Goal: Information Seeking & Learning: Learn about a topic

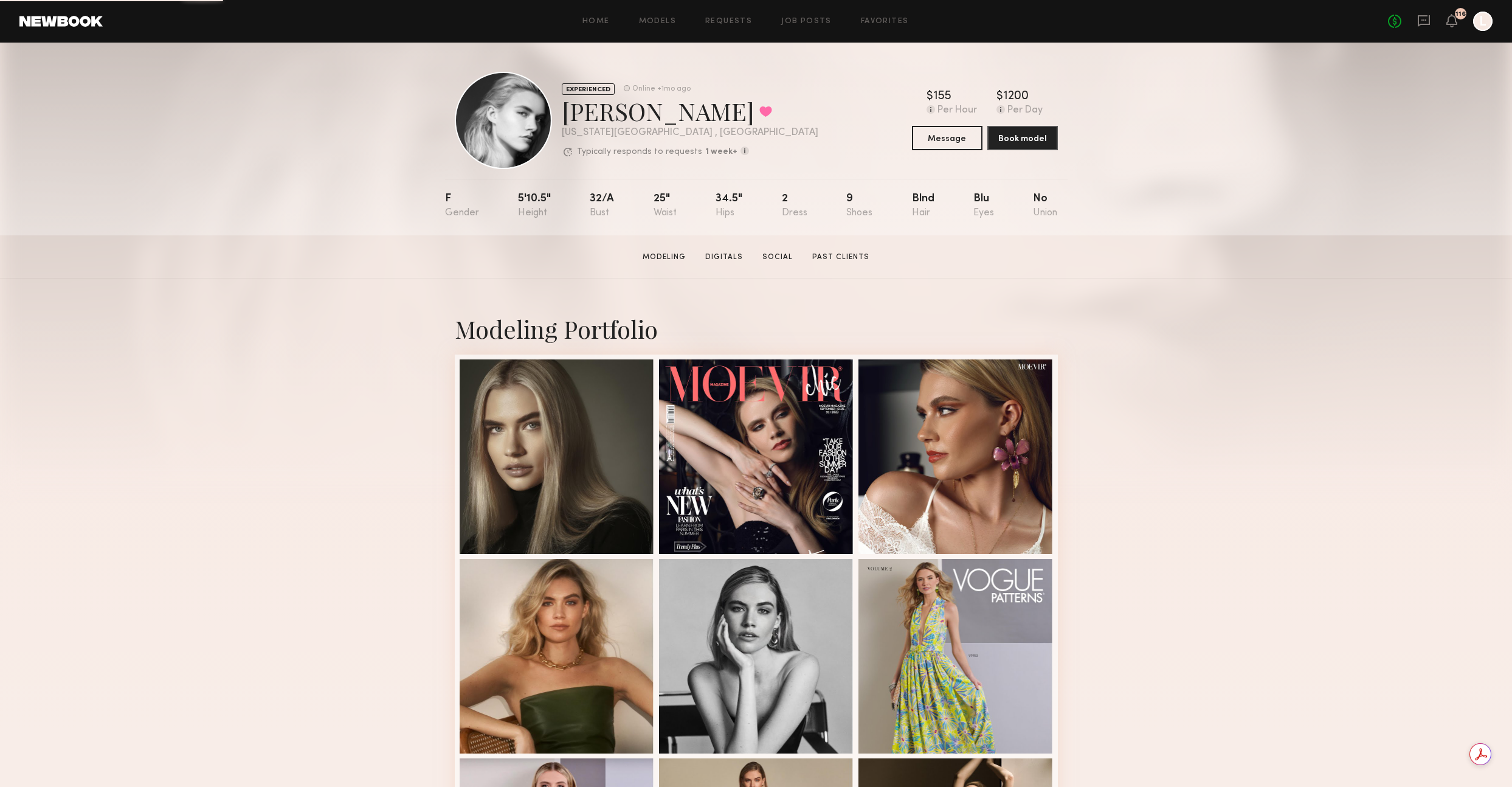
click at [665, 28] on div "Home Models Requests Job Posts Favorites Sign Out No fees up to $5,000 116 L" at bounding box center [798, 21] width 1390 height 19
click at [670, 21] on link "Models" at bounding box center [657, 21] width 37 height 8
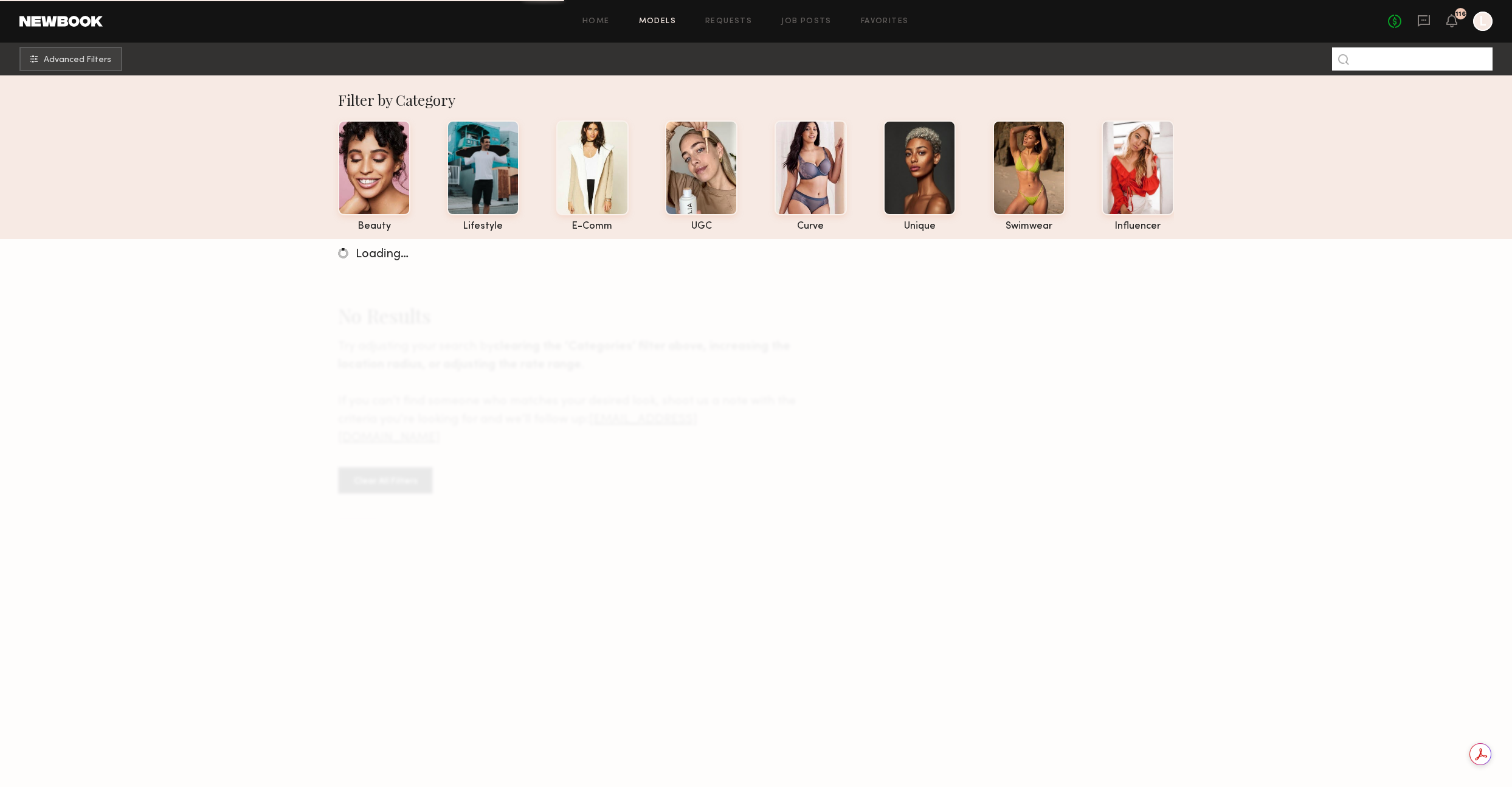
click at [1414, 60] on input at bounding box center [1413, 59] width 160 height 23
type input "****"
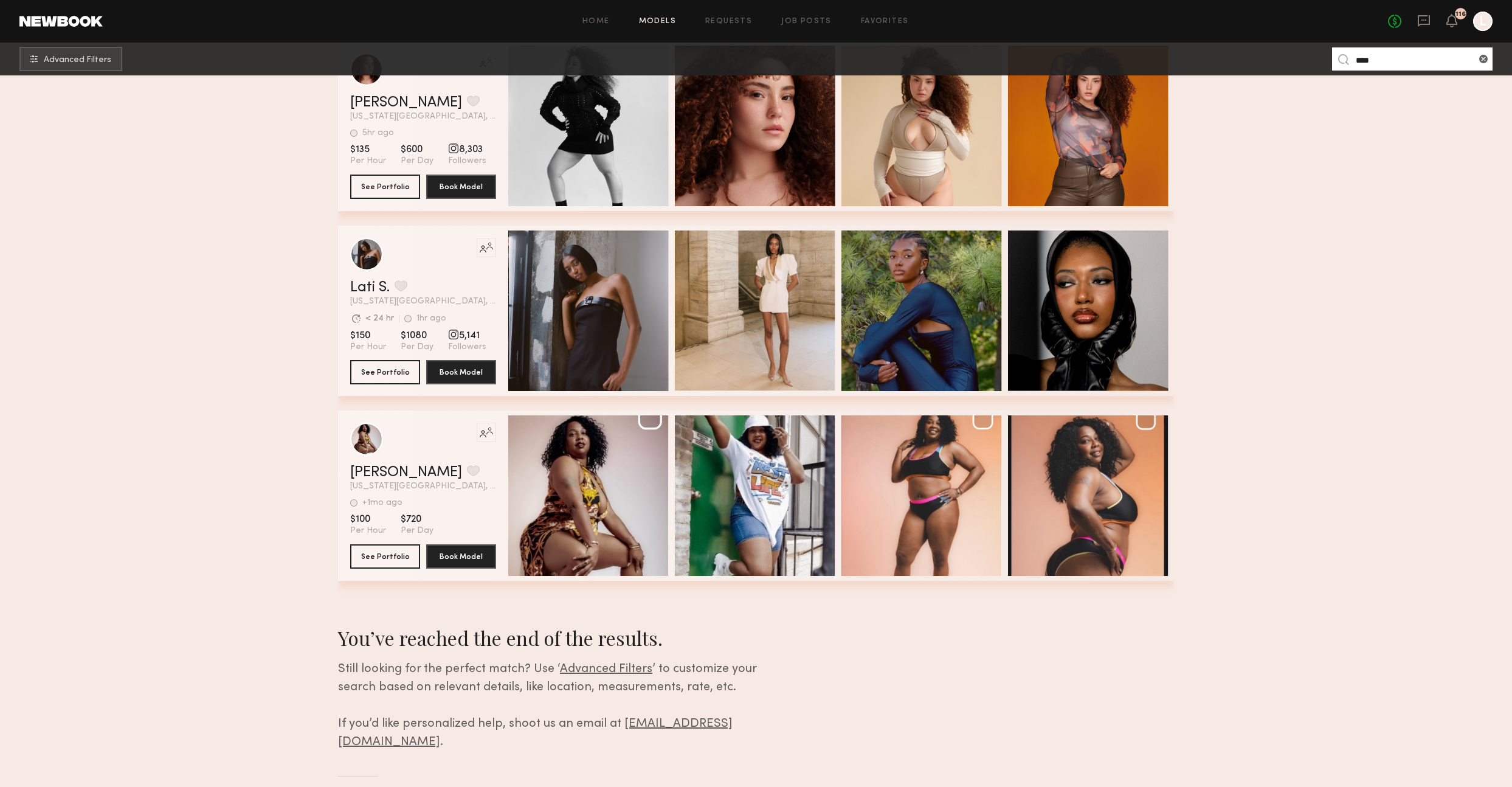
scroll to position [428, 0]
click at [378, 285] on link "Lati S." at bounding box center [369, 287] width 39 height 14
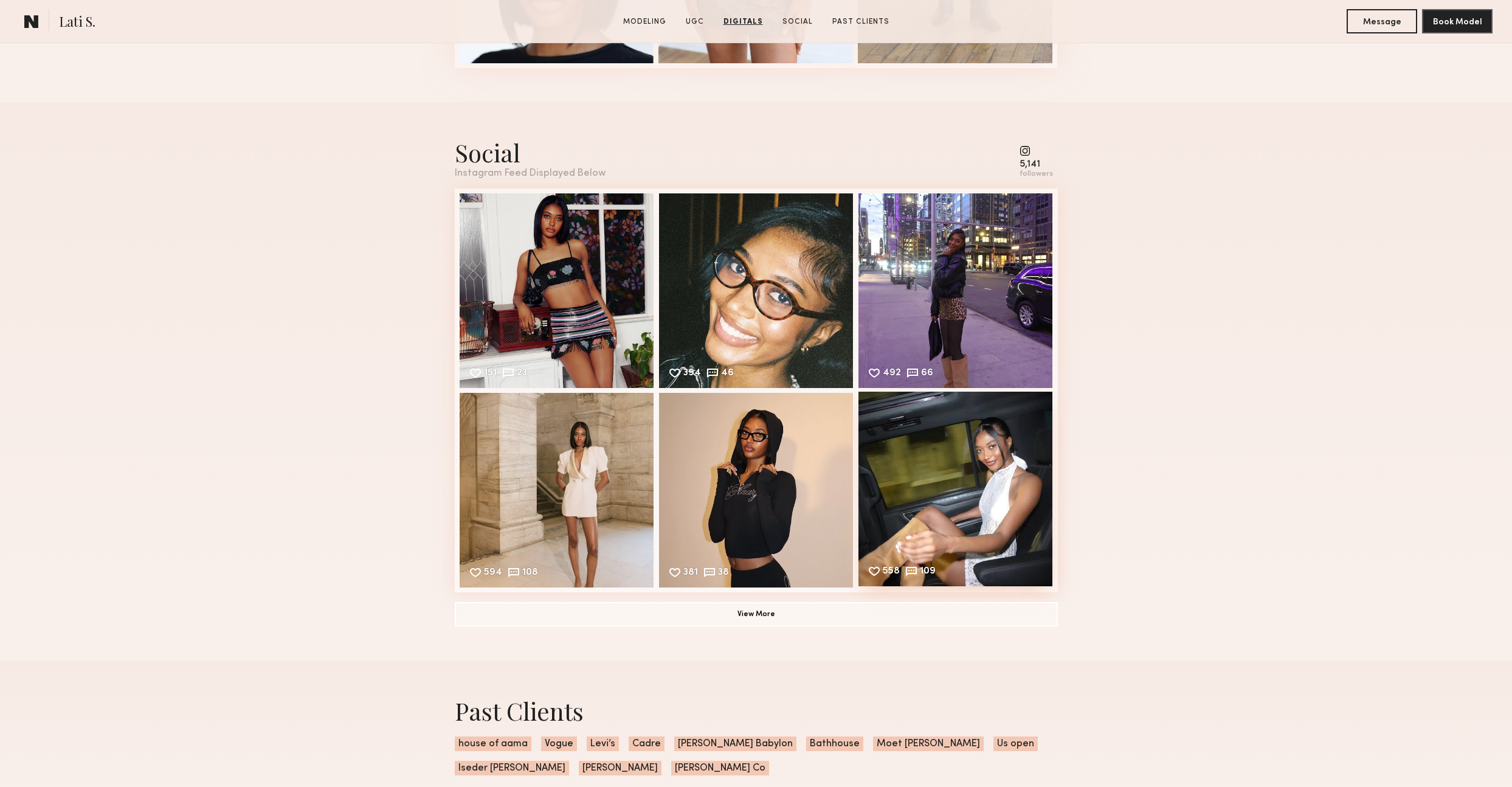
scroll to position [2250, 0]
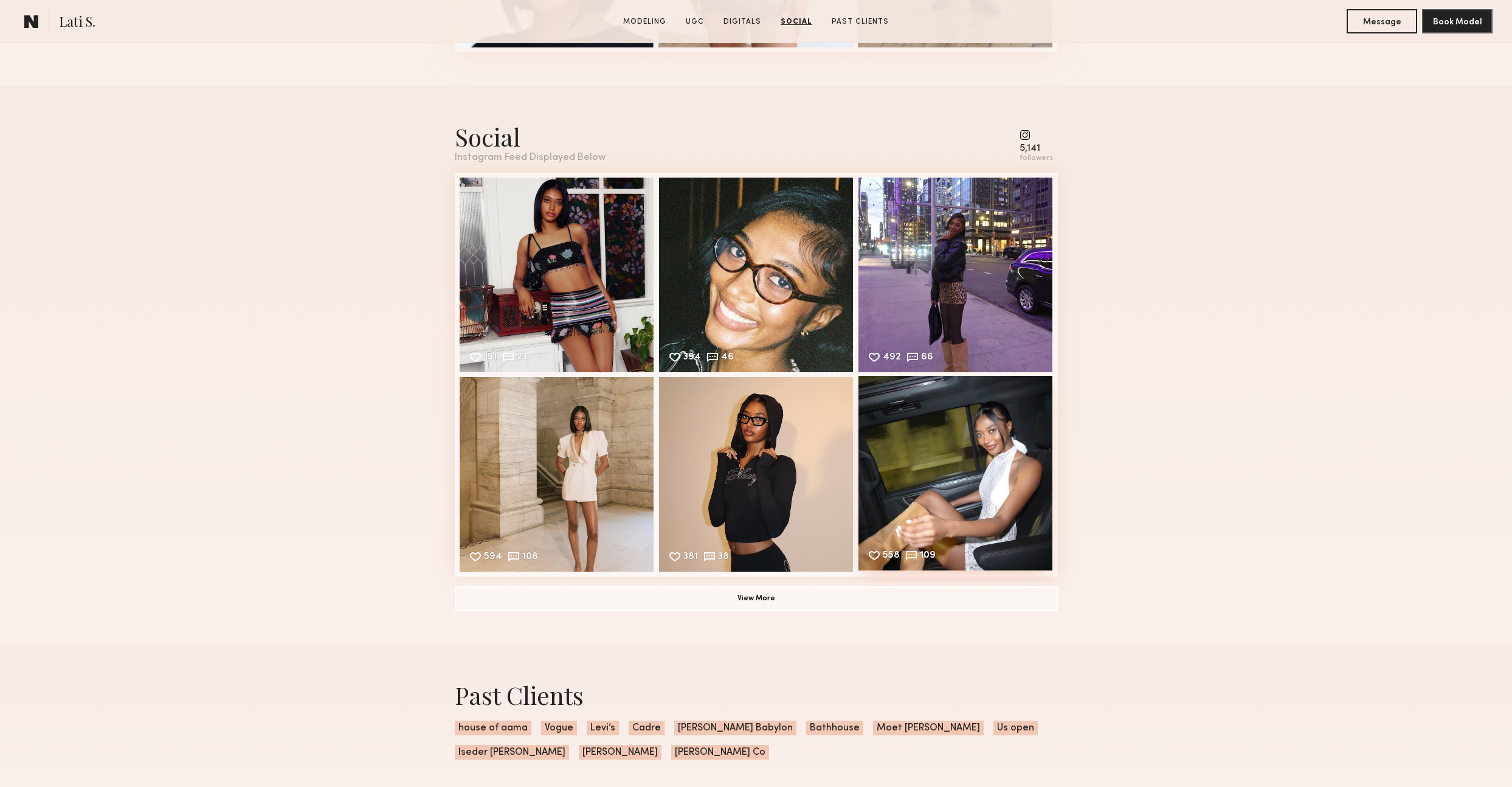
click at [989, 517] on div "558 109 Likes & comments displayed to show model’s engagement" at bounding box center [956, 473] width 195 height 195
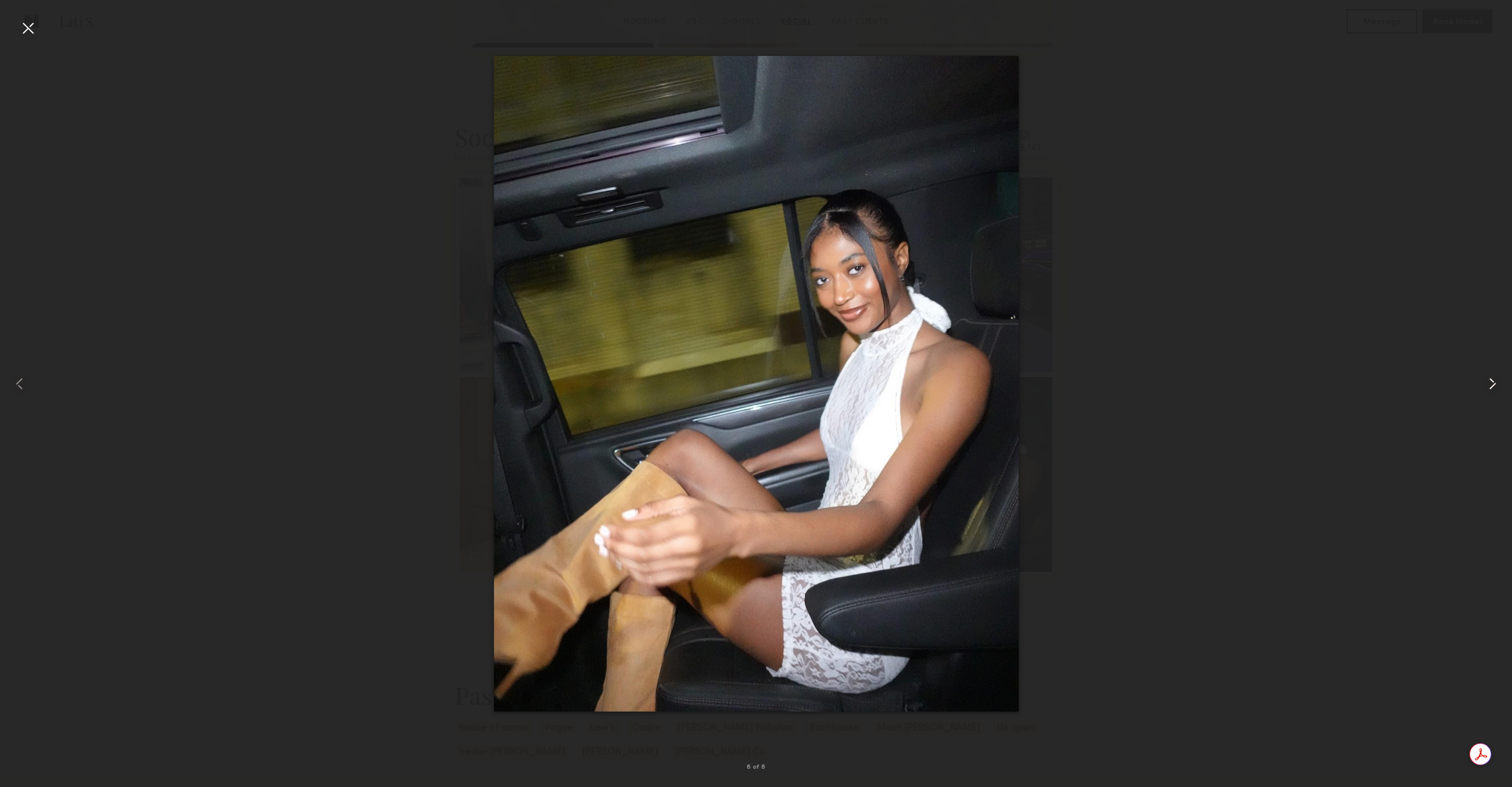
click at [1497, 381] on common-icon at bounding box center [1492, 383] width 19 height 19
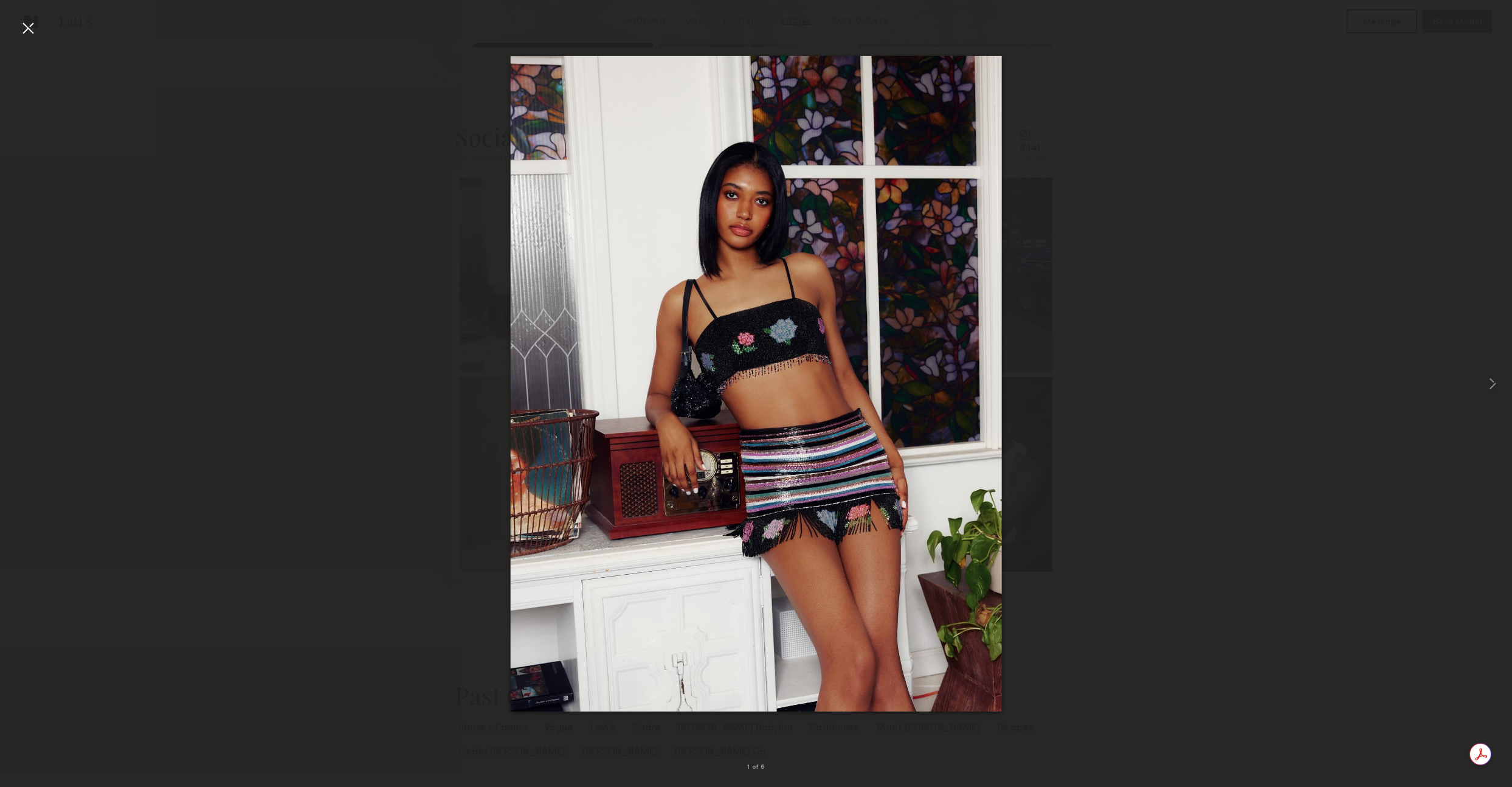
click at [25, 22] on div at bounding box center [28, 28] width 19 height 19
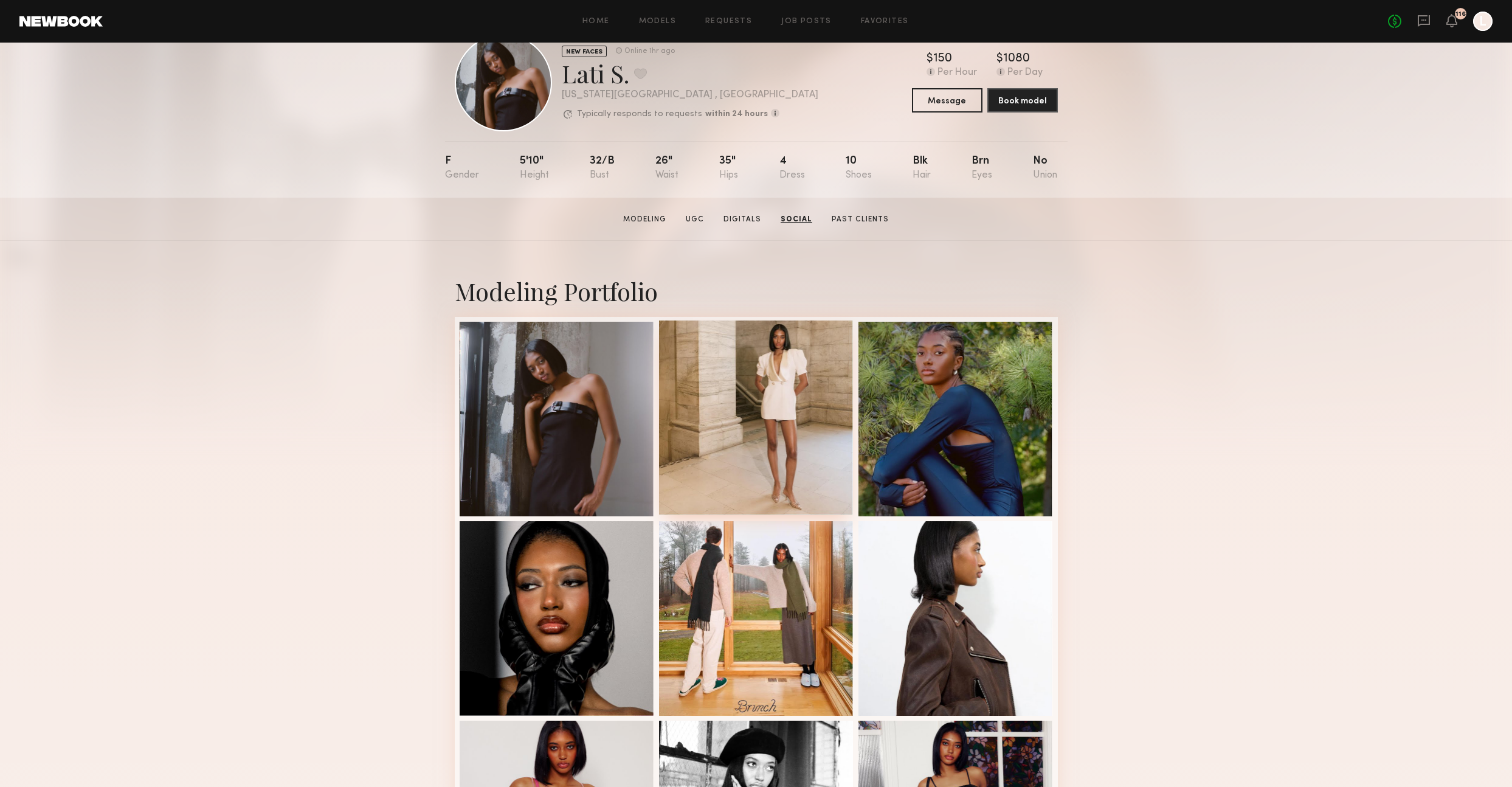
scroll to position [0, 0]
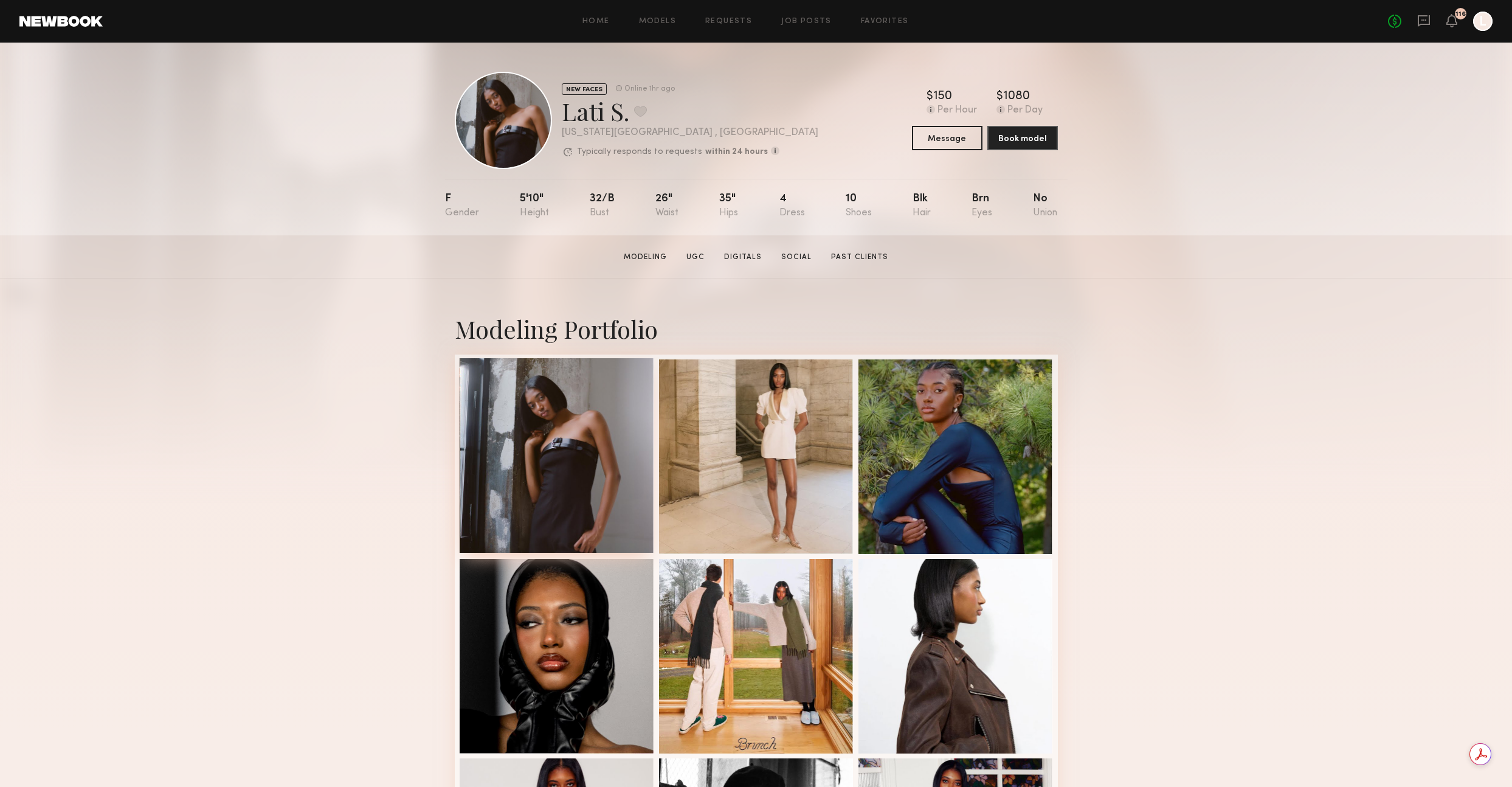
click at [565, 438] on div at bounding box center [556, 455] width 195 height 195
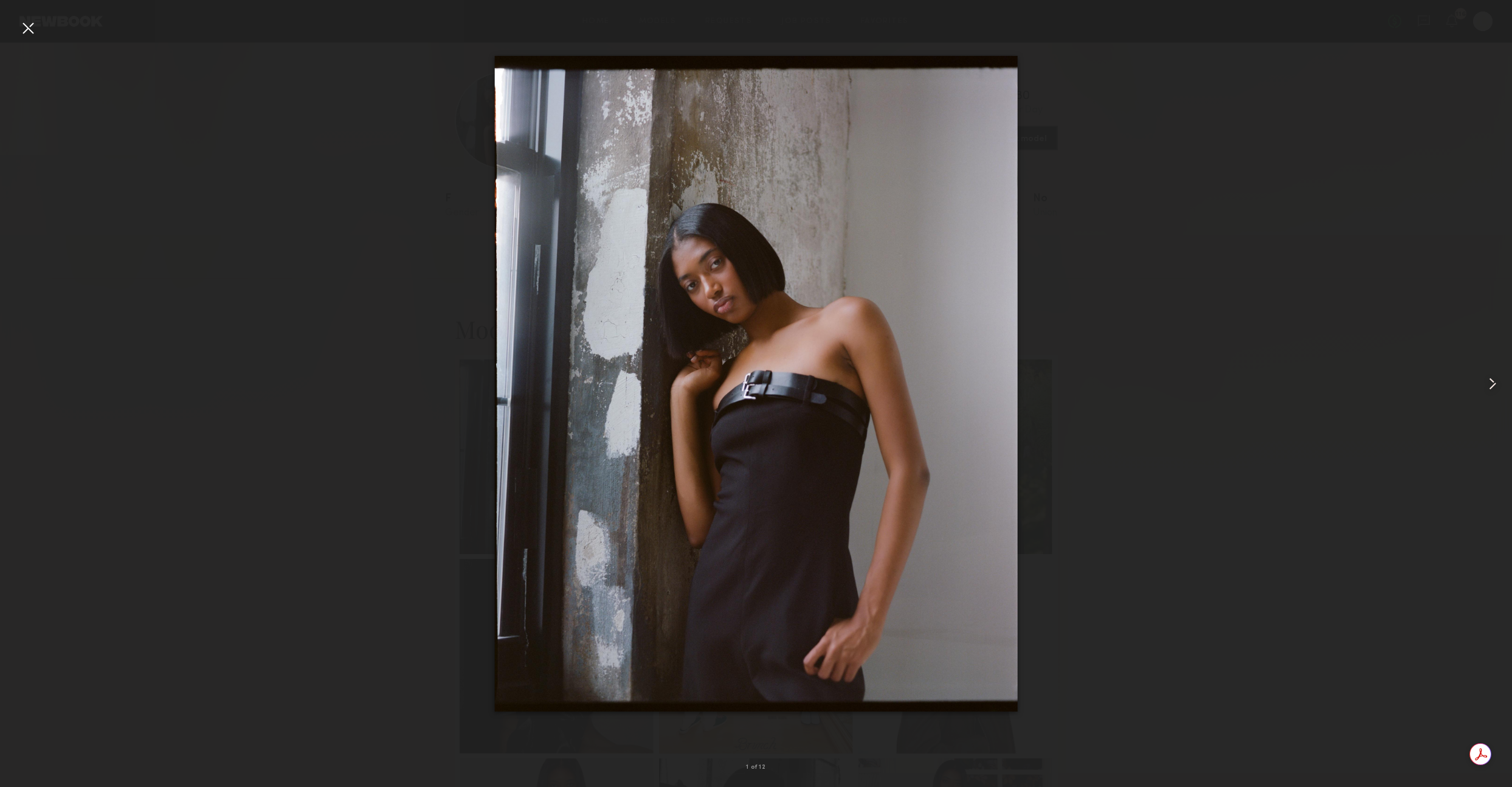
click at [1496, 388] on common-icon at bounding box center [1492, 383] width 19 height 19
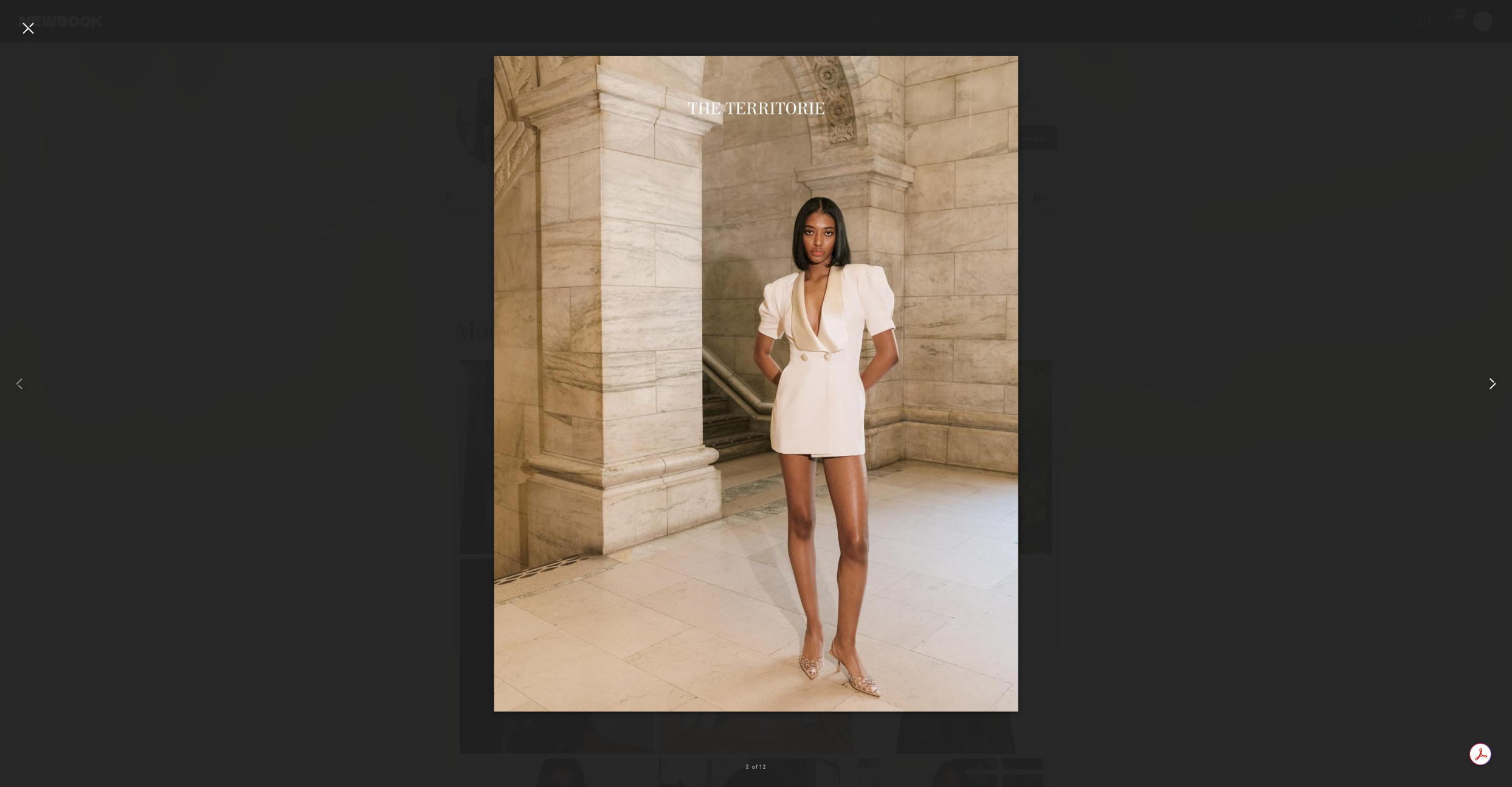
click at [1489, 384] on common-icon at bounding box center [1492, 383] width 19 height 19
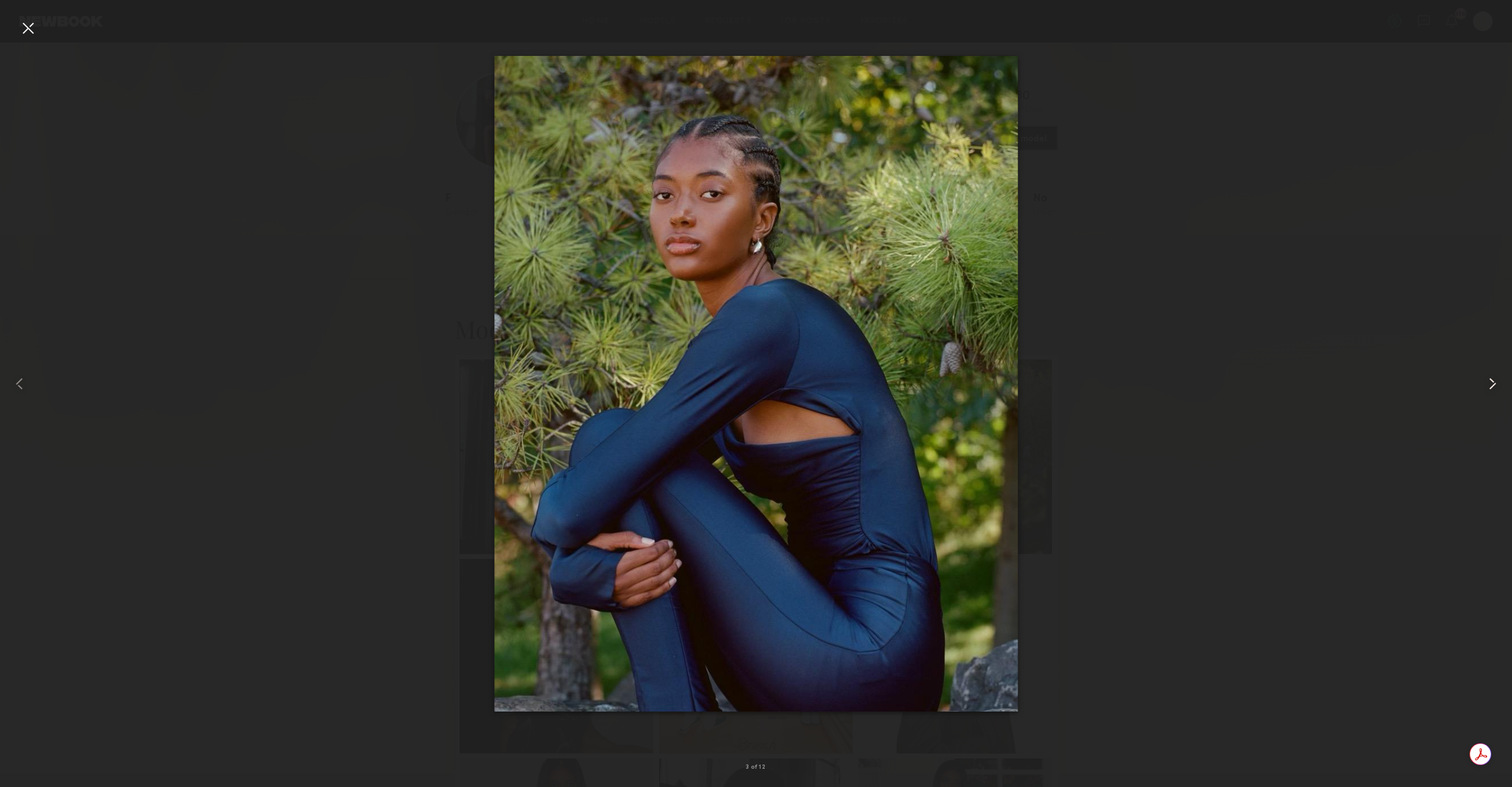
click at [1494, 386] on common-icon at bounding box center [1492, 383] width 19 height 19
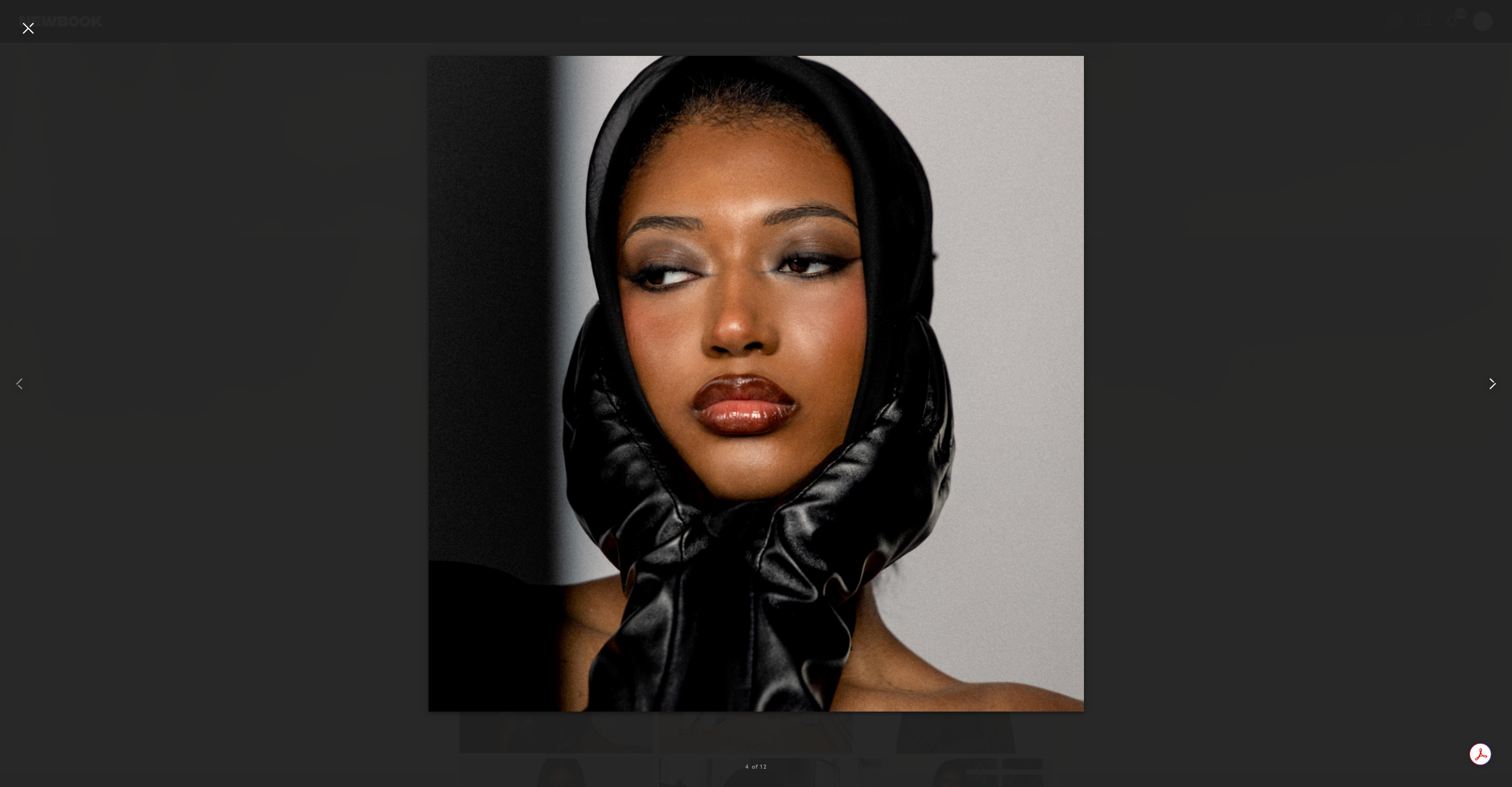
click at [1489, 387] on common-icon at bounding box center [1492, 383] width 19 height 19
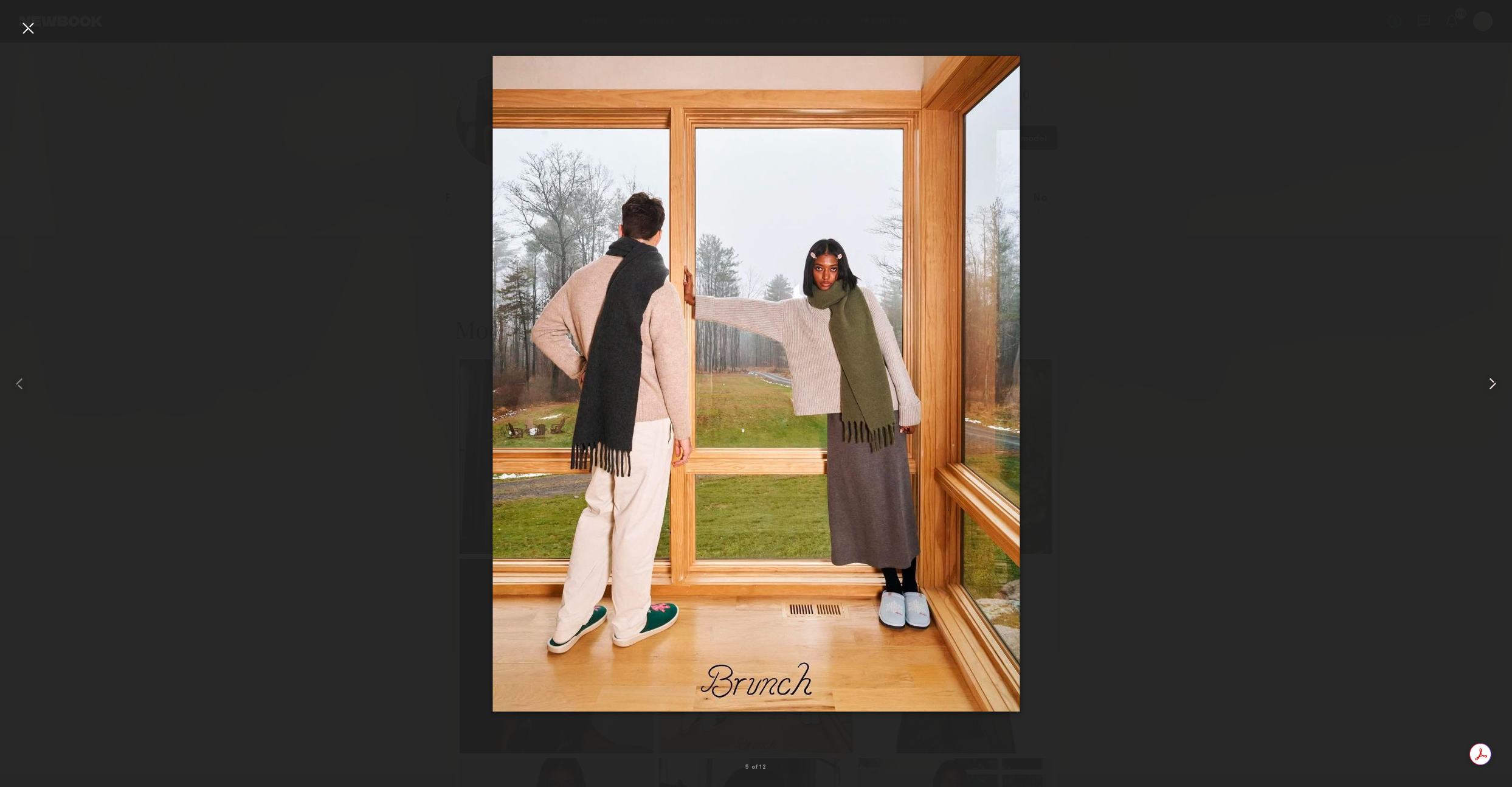
click at [1489, 381] on common-icon at bounding box center [1492, 383] width 19 height 19
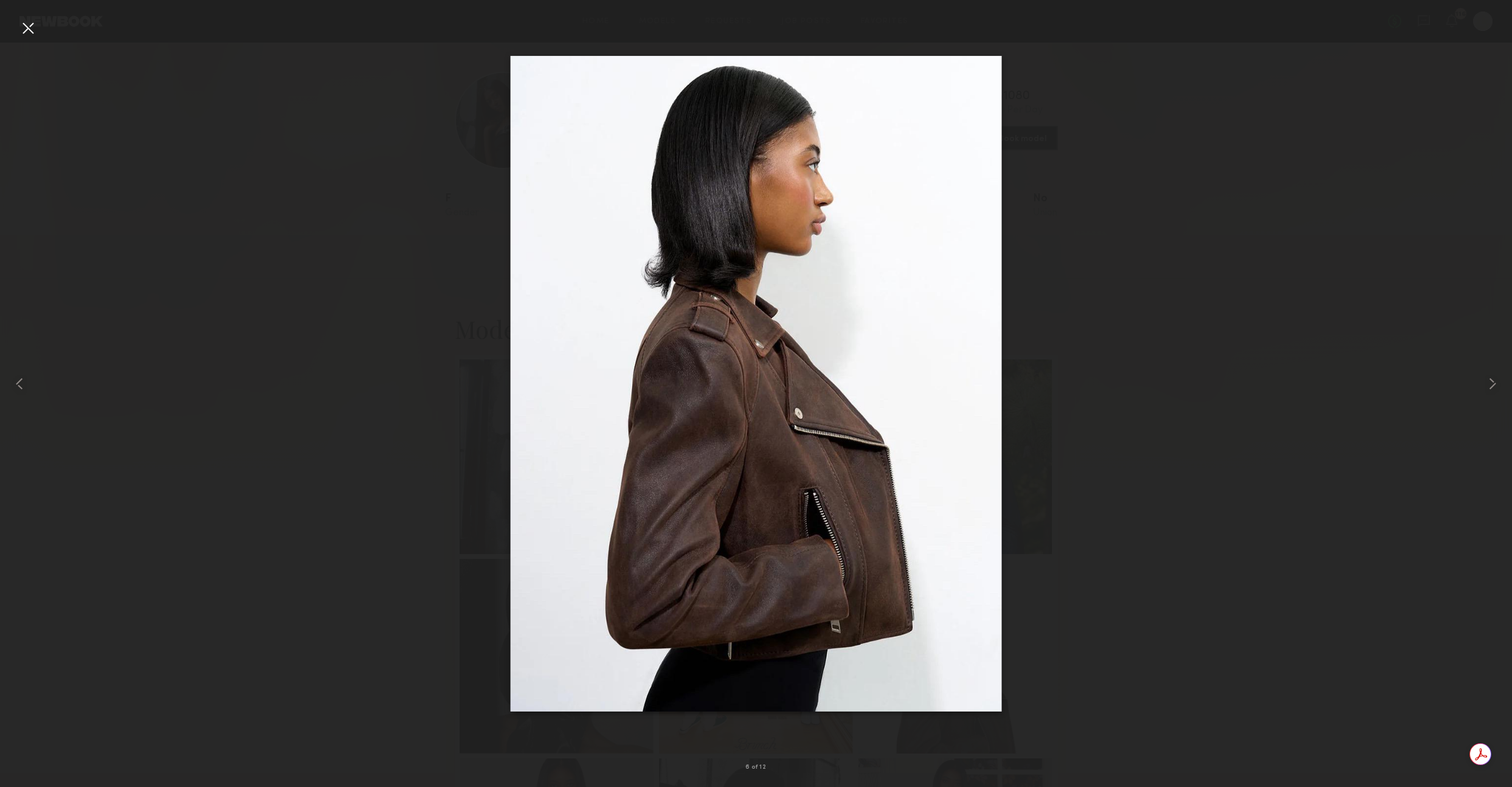
click at [1367, 358] on div at bounding box center [756, 383] width 1512 height 729
